Goal: Task Accomplishment & Management: Use online tool/utility

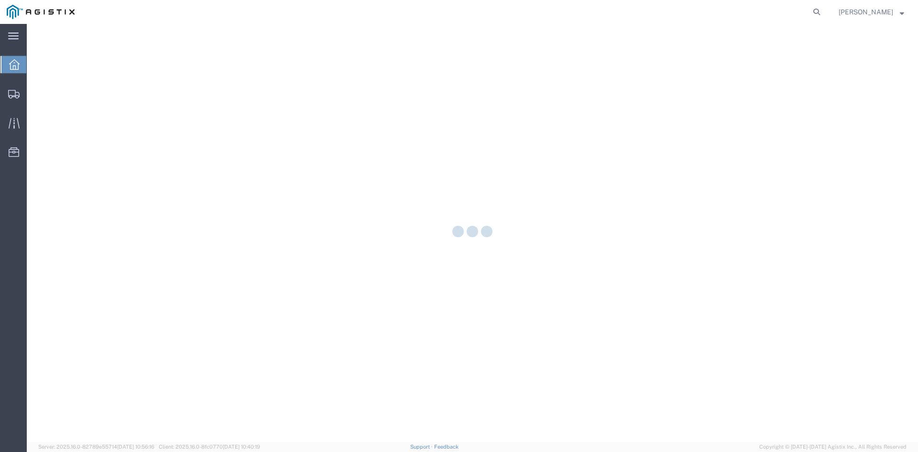
drag, startPoint x: 19, startPoint y: 94, endPoint x: 55, endPoint y: 87, distance: 36.5
click at [19, 94] on icon at bounding box center [13, 94] width 11 height 9
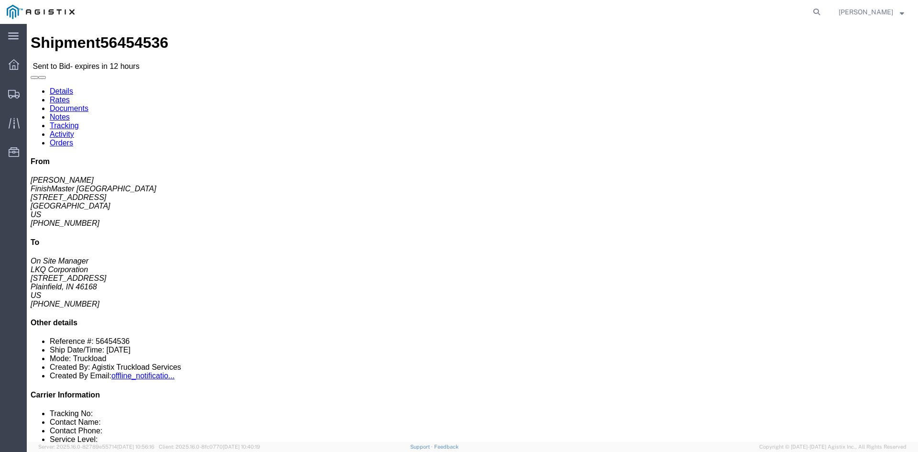
click link "Enter / Modify Bid"
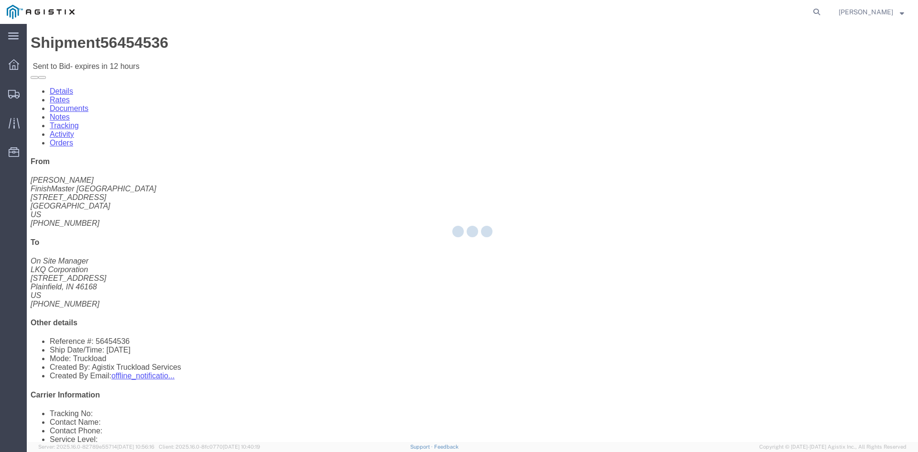
select select "4512"
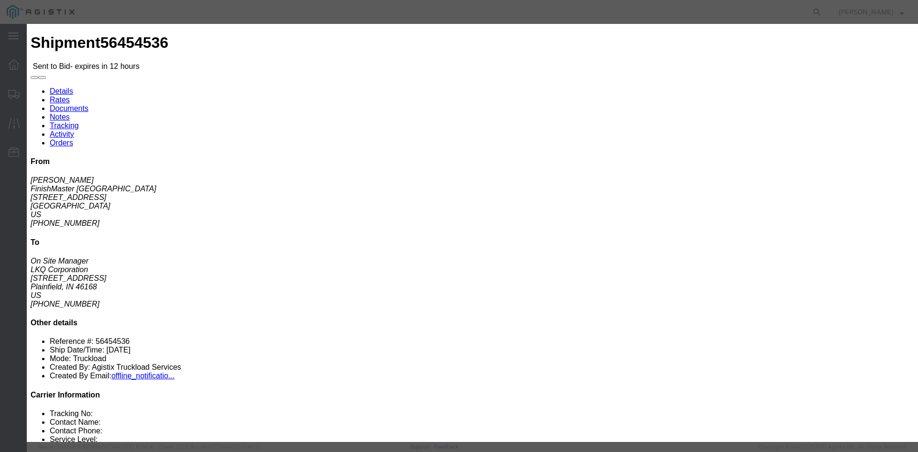
click select "Select LTL 3 - 5 Day Less than Truckload Rail Reefer TL Standard 3 - 5 Day Truc…"
select select "13784"
click select "Select LTL 3 - 5 Day Less than Truckload Rail Reefer TL Standard 3 - 5 Day Truc…"
click input "text"
type input "bid"
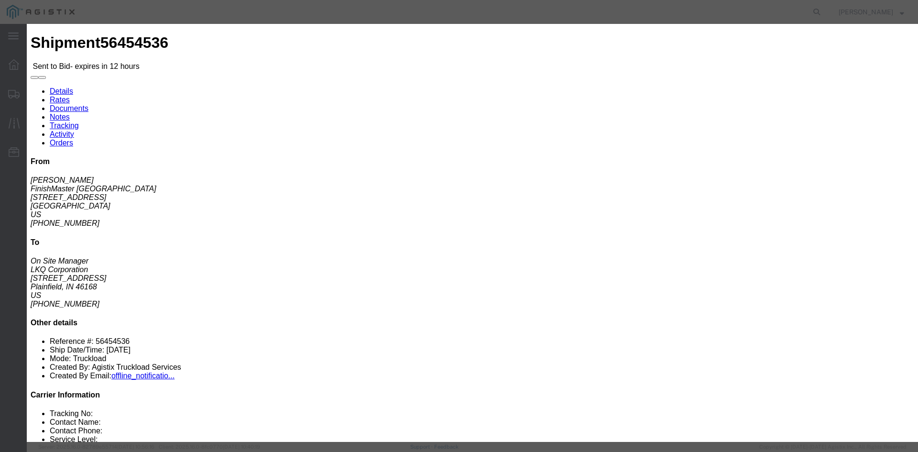
click ul "Rates Confirmation Details"
click input "number"
type input "1150"
click button "Submit"
